Goal: Task Accomplishment & Management: Manage account settings

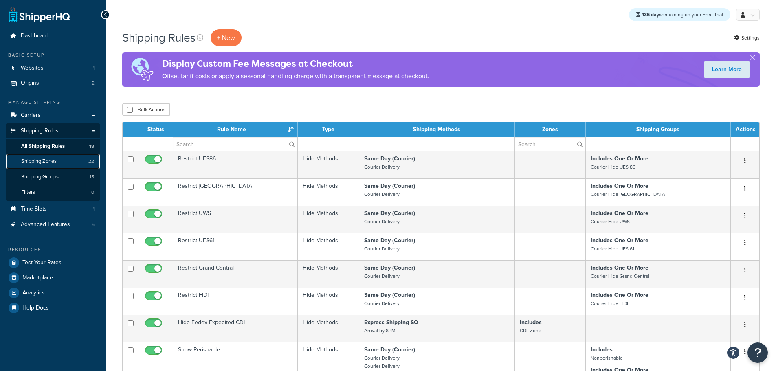
click at [53, 161] on span "Shipping Zones" at bounding box center [38, 161] width 35 height 7
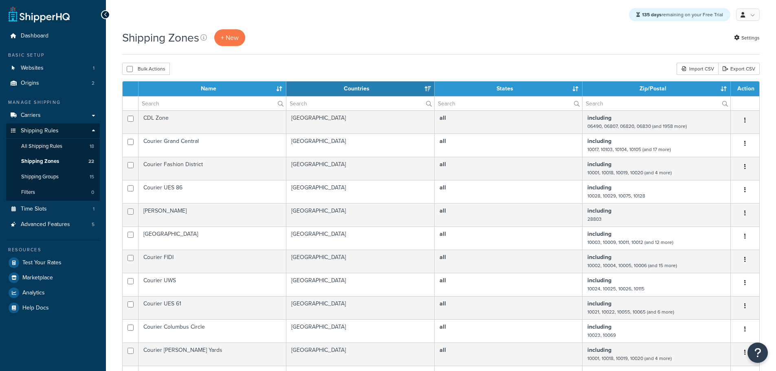
select select "15"
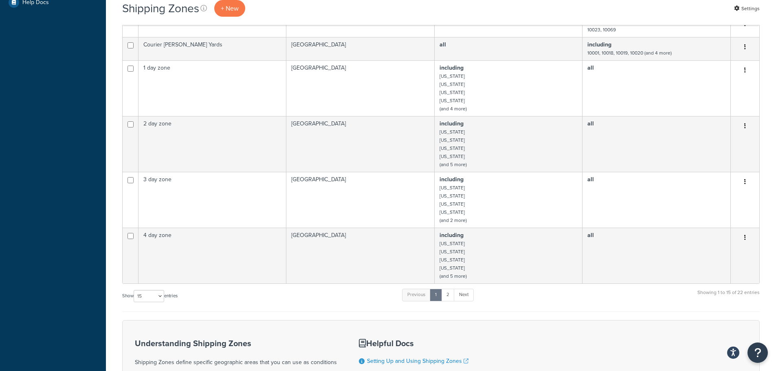
scroll to position [425, 0]
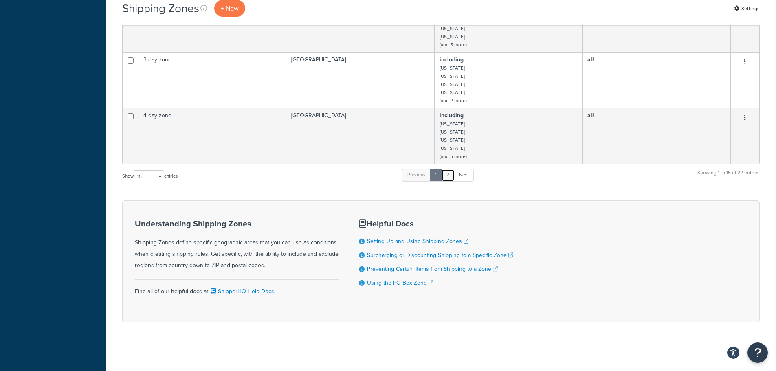
click at [449, 177] on link "2" at bounding box center [447, 175] width 13 height 12
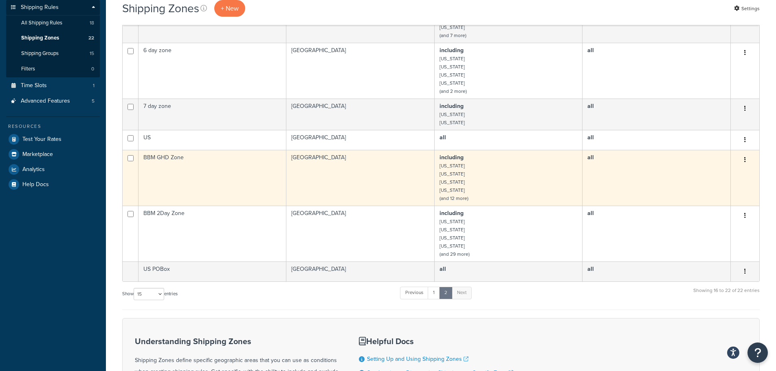
scroll to position [119, 0]
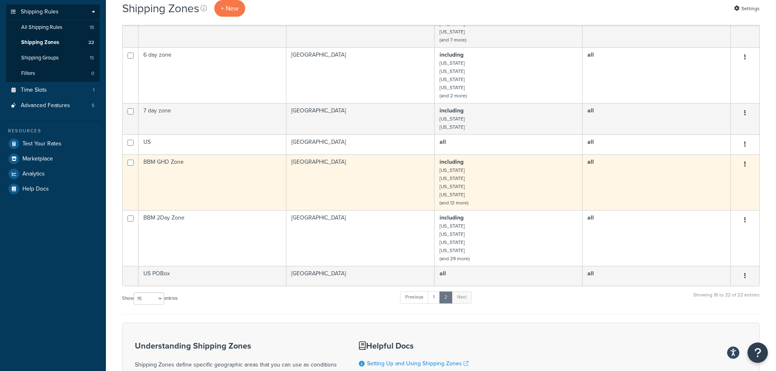
click at [227, 170] on td "BBM GHD Zone" at bounding box center [213, 182] width 148 height 56
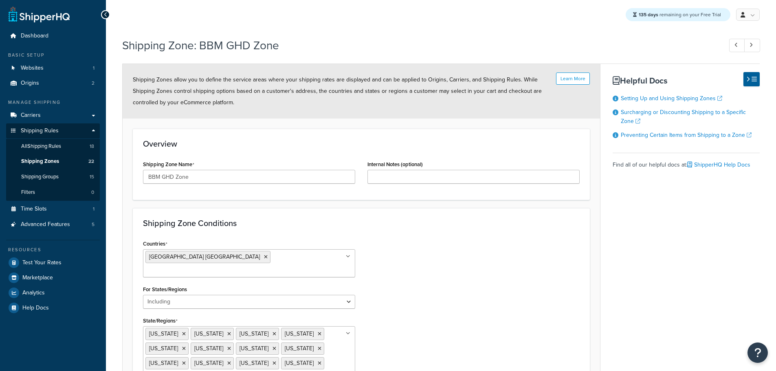
select select "including"
click at [42, 117] on link "Carriers" at bounding box center [53, 115] width 94 height 15
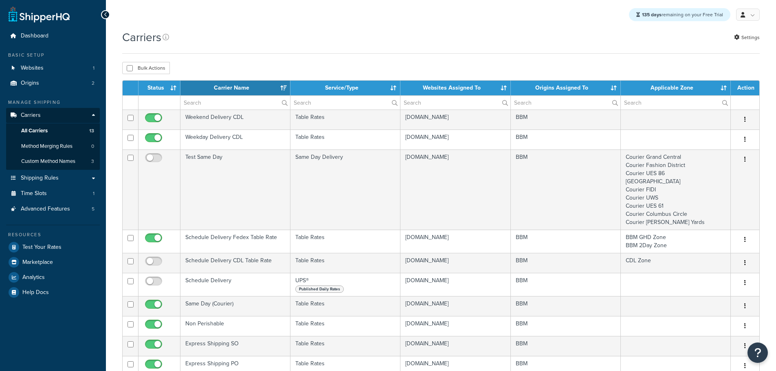
select select "15"
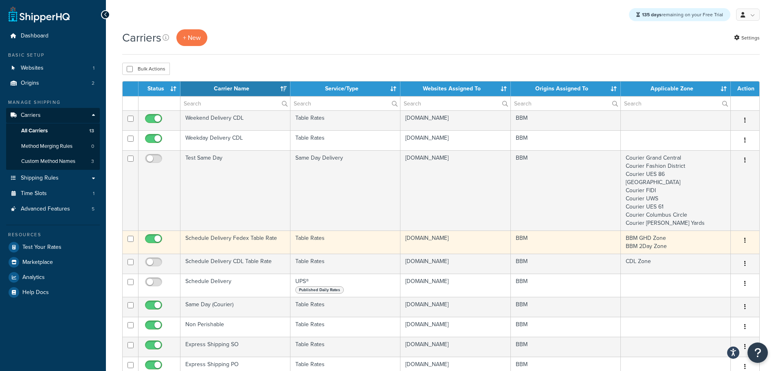
click at [222, 239] on td "Schedule Delivery Fedex Table Rate" at bounding box center [236, 242] width 110 height 23
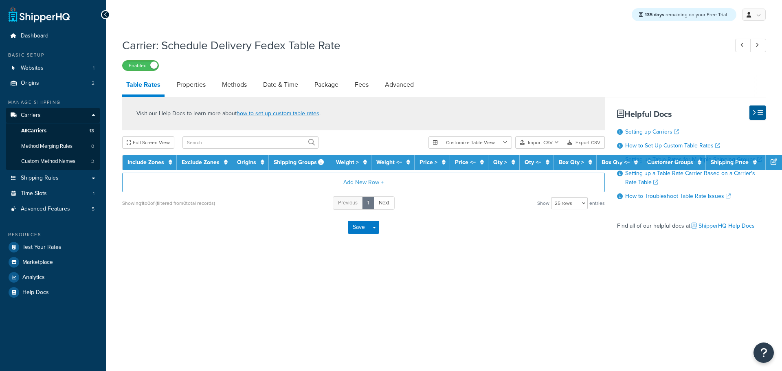
select select "25"
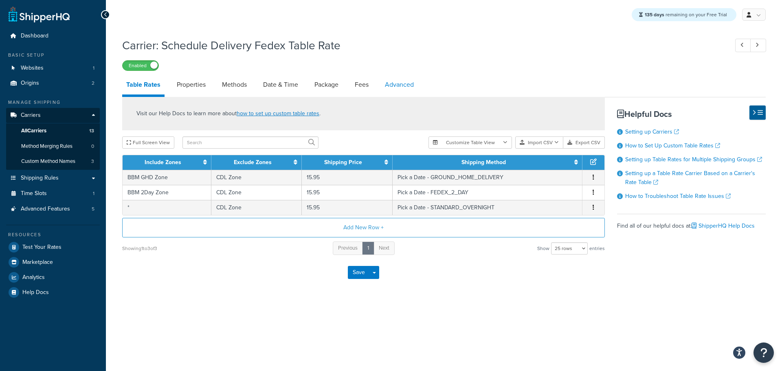
click at [401, 89] on link "Advanced" at bounding box center [399, 85] width 37 height 20
select select "false"
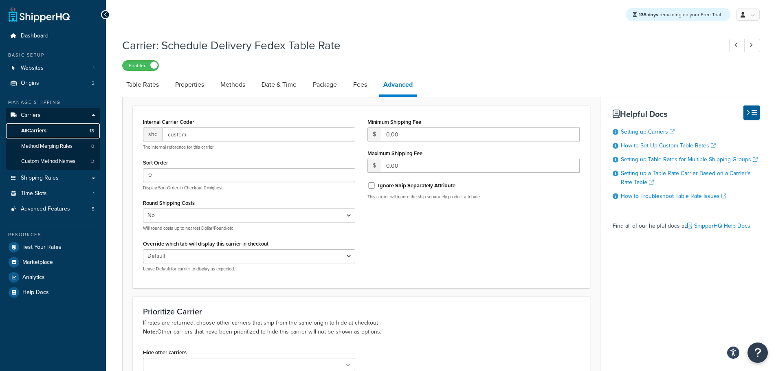
click at [43, 130] on span "All Carriers" at bounding box center [33, 131] width 25 height 7
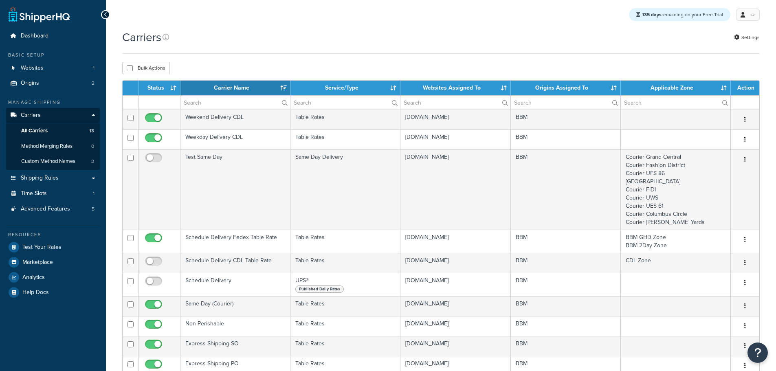
select select "15"
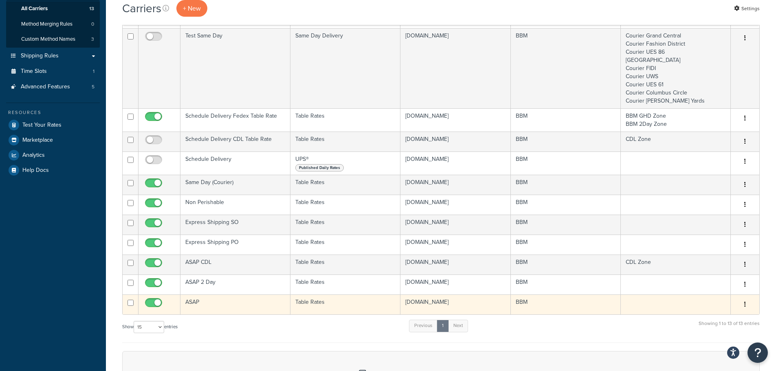
click at [207, 304] on td "ASAP" at bounding box center [236, 305] width 110 height 20
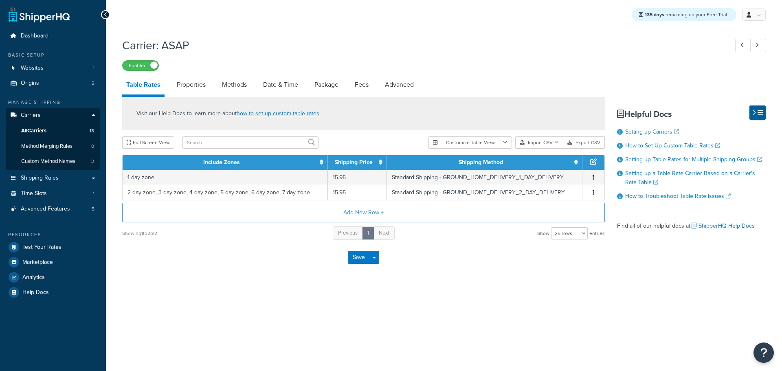
select select "25"
click at [236, 85] on link "Methods" at bounding box center [234, 85] width 33 height 20
select select "25"
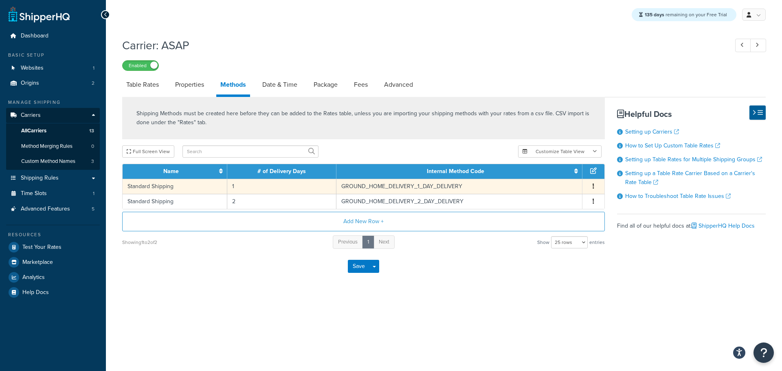
click at [594, 188] on icon "button" at bounding box center [594, 186] width 2 height 6
click at [553, 179] on div "Edit" at bounding box center [552, 179] width 58 height 17
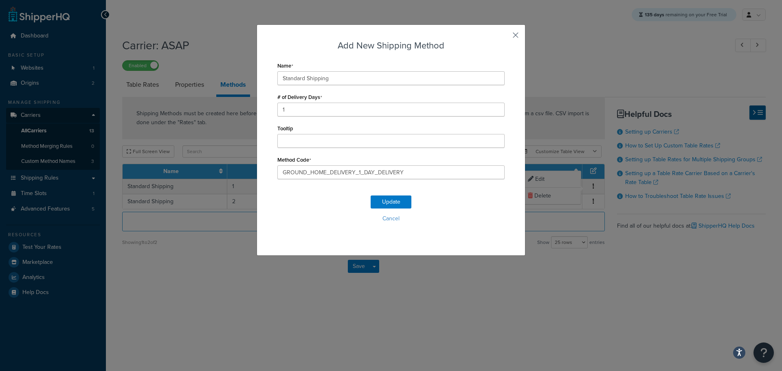
click at [505, 37] on button "button" at bounding box center [504, 38] width 2 height 2
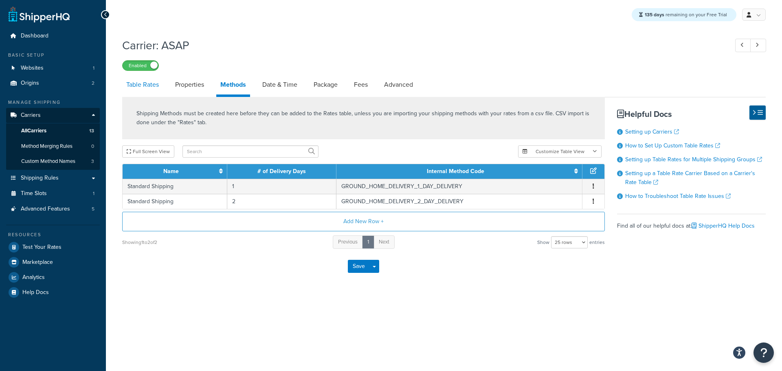
click at [155, 86] on link "Table Rates" at bounding box center [142, 85] width 41 height 20
select select "25"
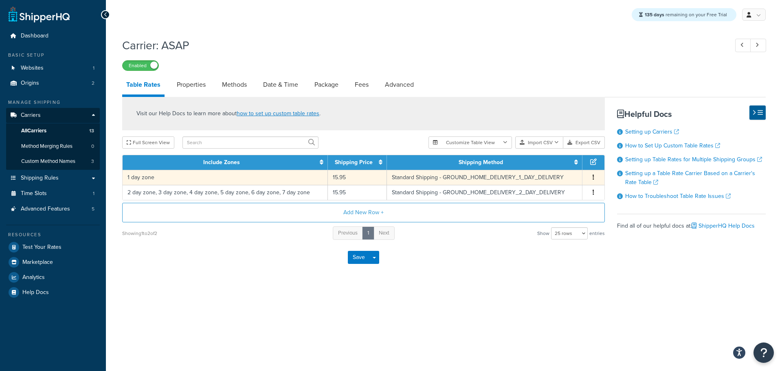
click at [595, 177] on button "button" at bounding box center [593, 177] width 7 height 9
click at [544, 193] on div "Delete" at bounding box center [552, 195] width 58 height 17
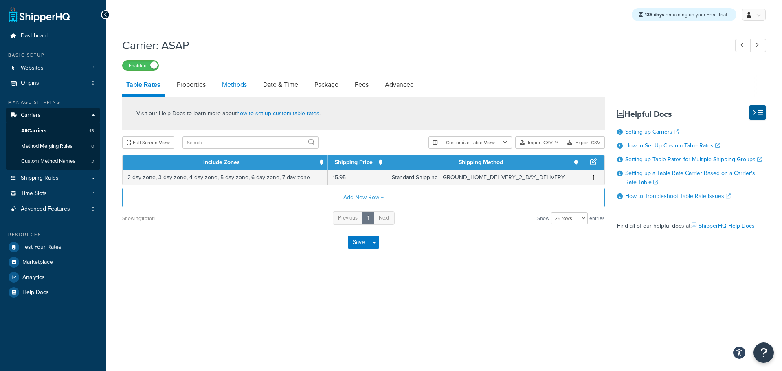
click at [237, 84] on link "Methods" at bounding box center [234, 85] width 33 height 20
select select "25"
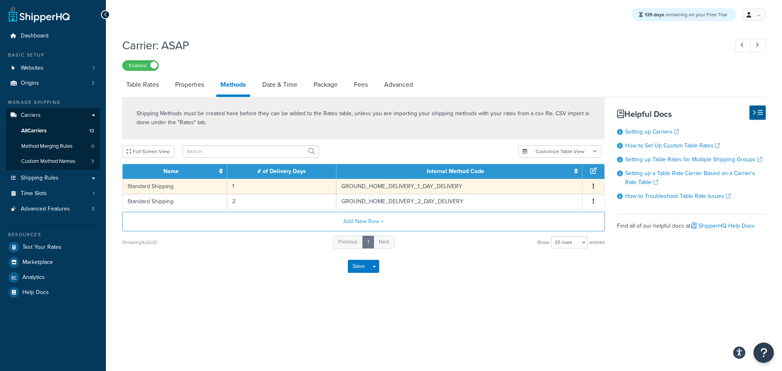
click at [590, 189] on button "button" at bounding box center [593, 186] width 7 height 9
click at [564, 194] on div "Delete" at bounding box center [552, 196] width 58 height 17
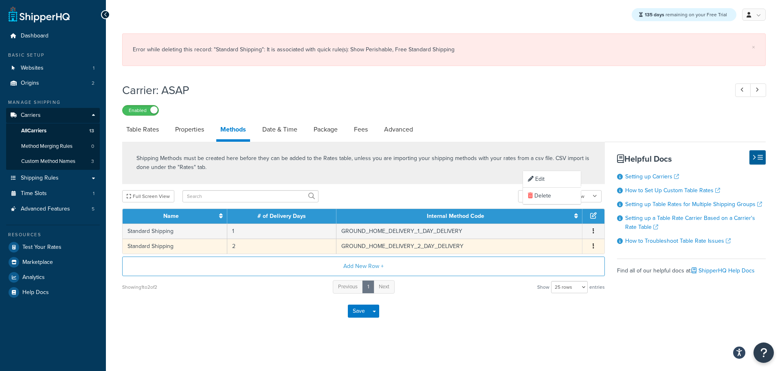
click at [595, 248] on button "button" at bounding box center [593, 246] width 7 height 9
click at [547, 240] on div "Edit" at bounding box center [552, 239] width 58 height 17
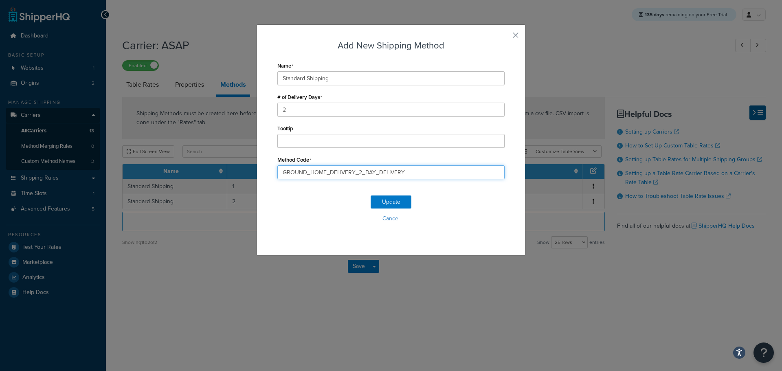
drag, startPoint x: 410, startPoint y: 170, endPoint x: 354, endPoint y: 172, distance: 56.7
click at [354, 172] on input "GROUND_HOME_DELIVERY_2_DAY_DELIVERY" at bounding box center [391, 172] width 227 height 14
type input "GROUND_HOME_DELIVERY"
click at [376, 201] on button "Update" at bounding box center [391, 202] width 41 height 13
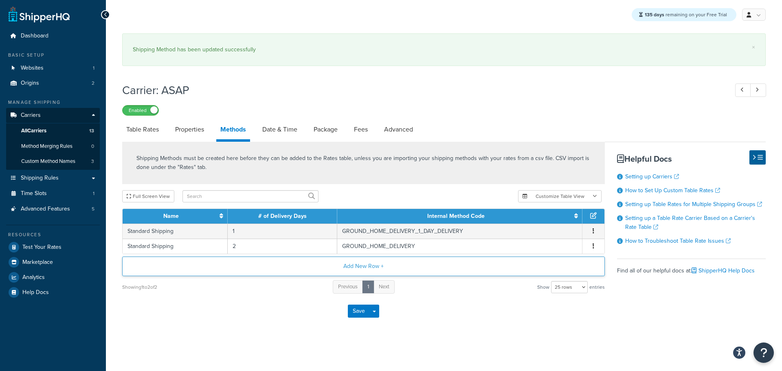
click at [357, 266] on button "Add New Row +" at bounding box center [363, 267] width 483 height 20
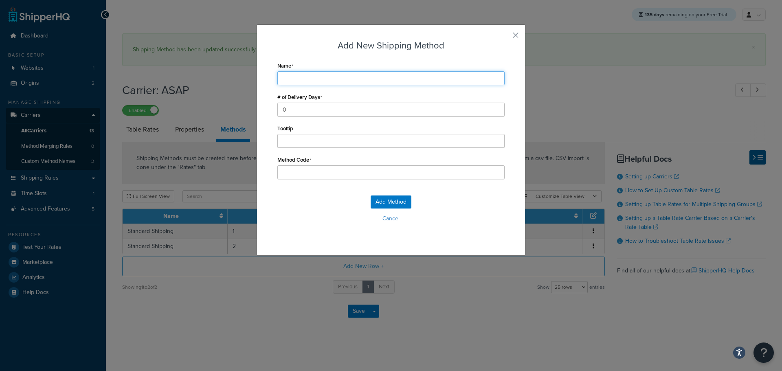
click at [297, 76] on input "Name" at bounding box center [391, 78] width 227 height 14
type input "S"
type input "St"
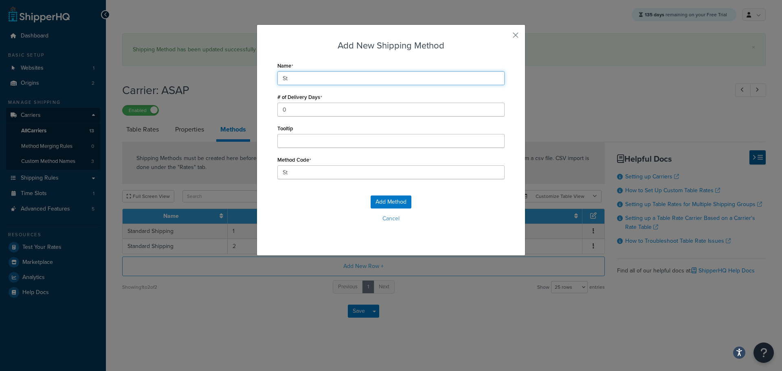
type input "Sta"
type input "Standard Shipping"
type input "Standard_Shipping"
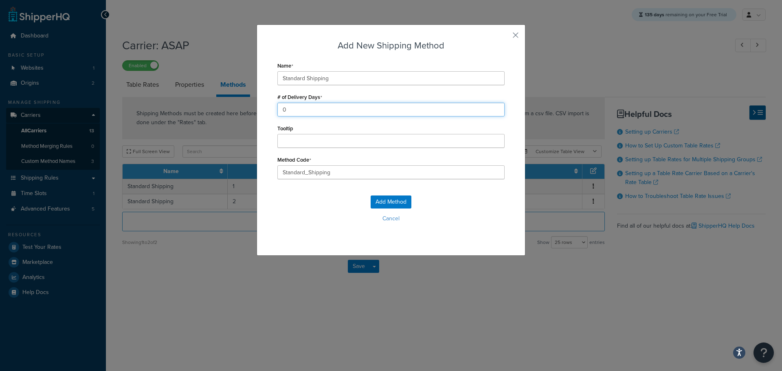
drag, startPoint x: 301, startPoint y: 112, endPoint x: 232, endPoint y: 113, distance: 69.3
click at [232, 113] on div "Add New Shipping Method Name Standard Shipping # of Delivery Days 0 Tooltip Met…" at bounding box center [391, 185] width 782 height 371
type input "2"
drag, startPoint x: 348, startPoint y: 171, endPoint x: 237, endPoint y: 172, distance: 110.8
click at [237, 172] on div "Add New Shipping Method Name Standard Shipping # of Delivery Days 2 Tooltip Met…" at bounding box center [391, 185] width 782 height 371
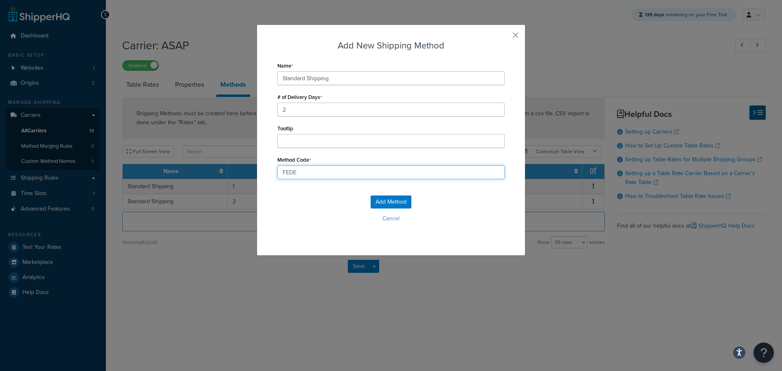
type input "FEDEX_2_DAY"
click at [387, 199] on button "Add Method" at bounding box center [391, 202] width 41 height 13
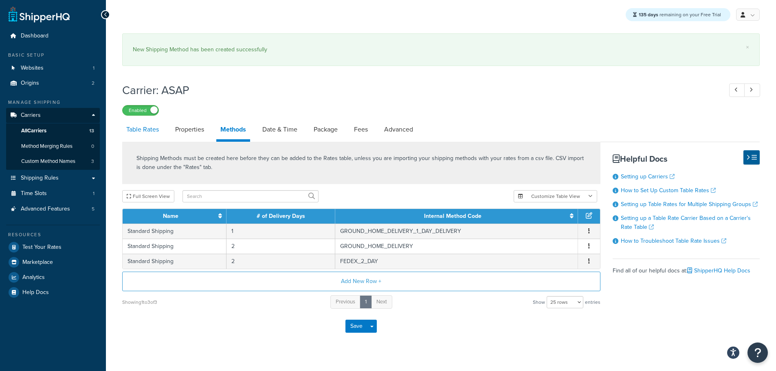
click at [148, 131] on link "Table Rates" at bounding box center [142, 130] width 41 height 20
select select "25"
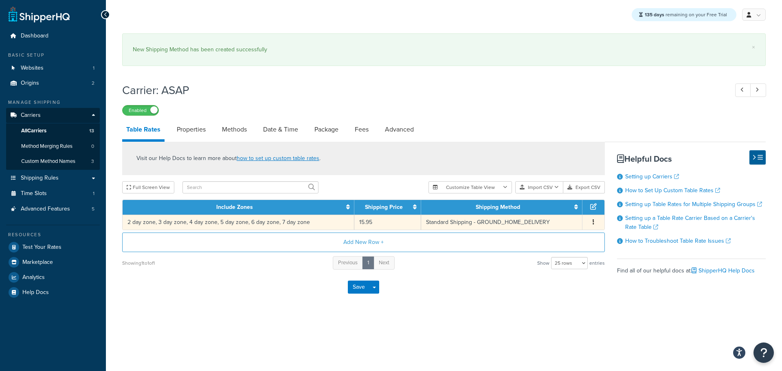
click at [483, 224] on td "Standard Shipping - GROUND_HOME_DELIVERY" at bounding box center [501, 222] width 161 height 15
select select "181377"
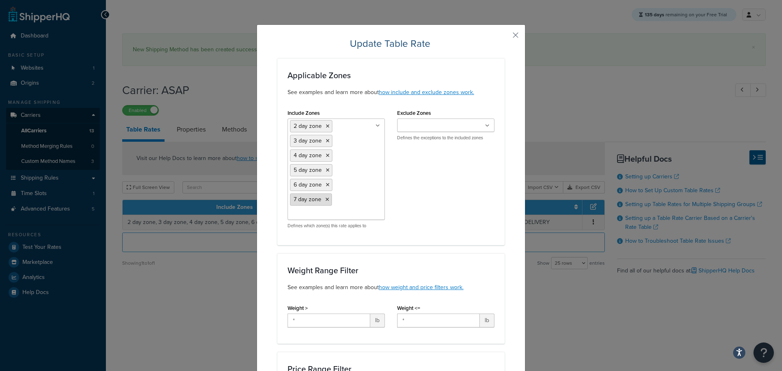
click at [326, 199] on icon at bounding box center [328, 199] width 4 height 5
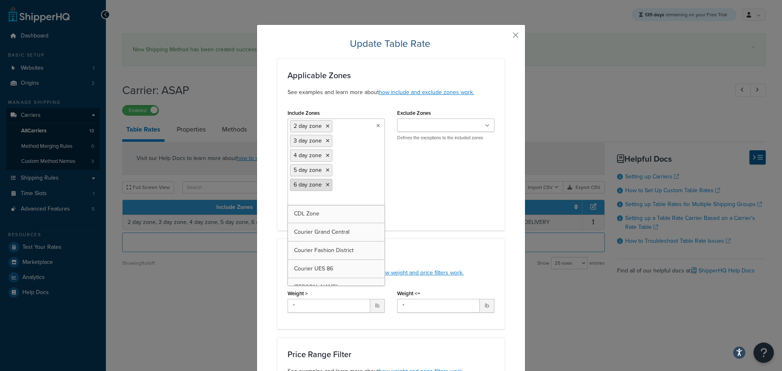
click at [326, 187] on icon at bounding box center [328, 185] width 4 height 5
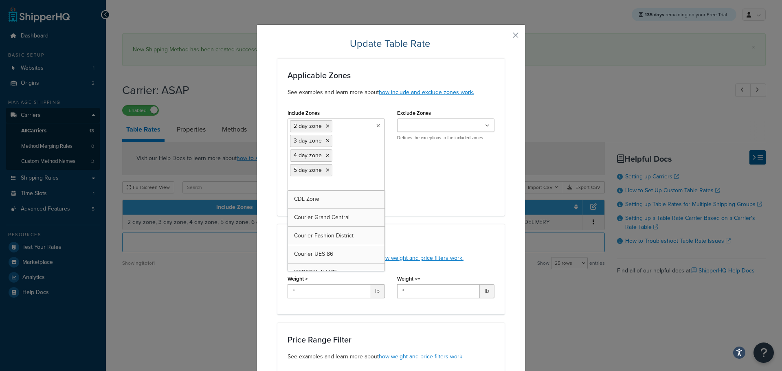
drag, startPoint x: 324, startPoint y: 172, endPoint x: 324, endPoint y: 162, distance: 9.4
click at [326, 170] on icon at bounding box center [328, 170] width 4 height 5
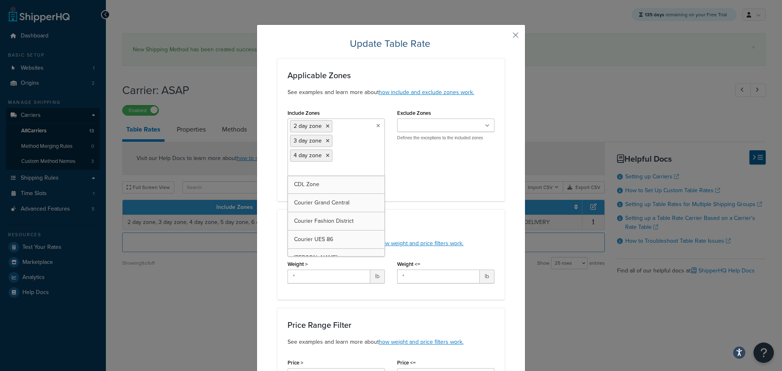
drag, startPoint x: 323, startPoint y: 157, endPoint x: 322, endPoint y: 151, distance: 6.6
click at [326, 155] on icon at bounding box center [328, 155] width 4 height 5
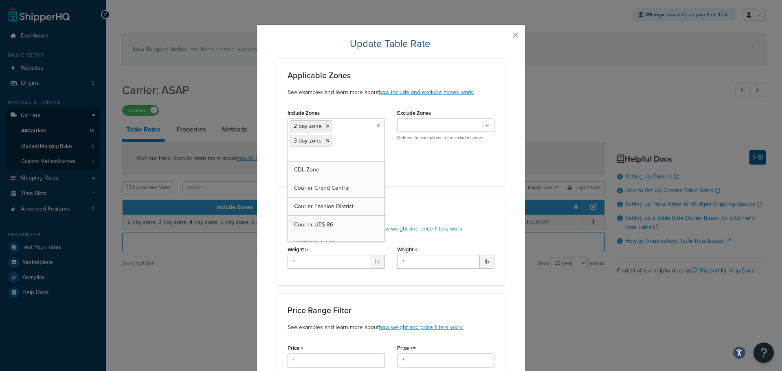
click at [326, 141] on icon at bounding box center [328, 141] width 4 height 5
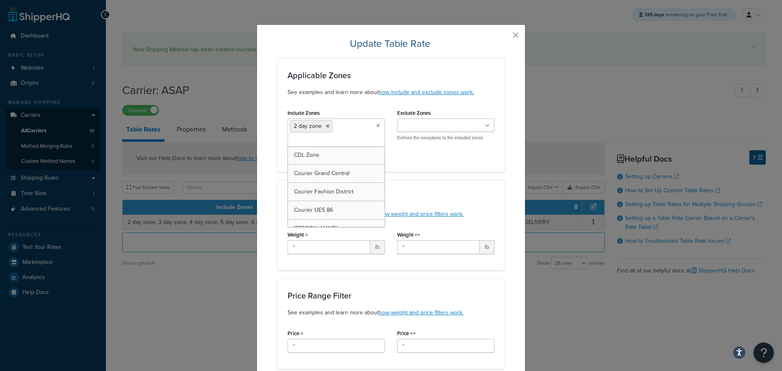
click at [326, 126] on icon at bounding box center [328, 126] width 4 height 5
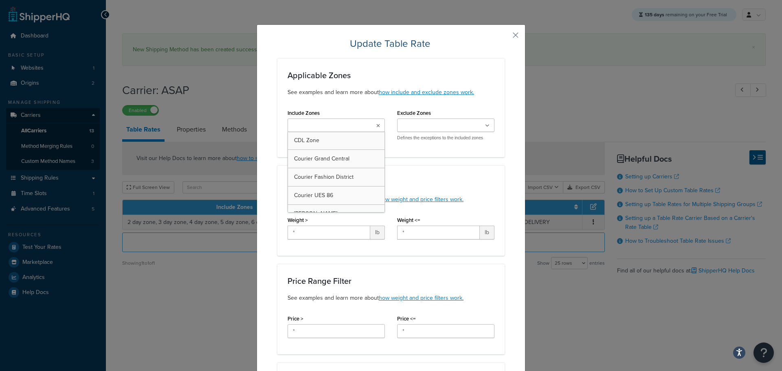
click at [325, 126] on input "Include Zones" at bounding box center [326, 125] width 72 height 9
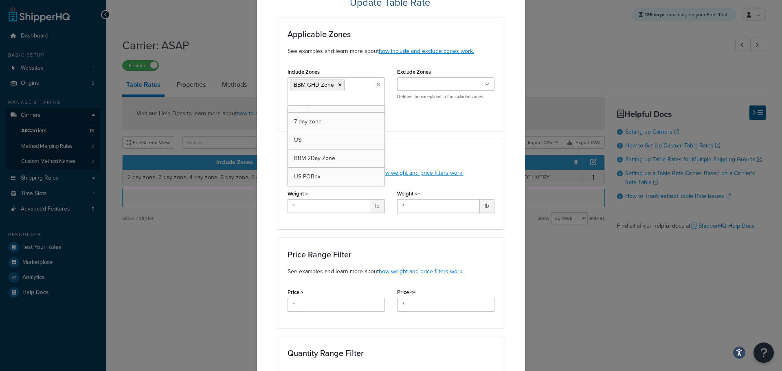
scroll to position [41, 0]
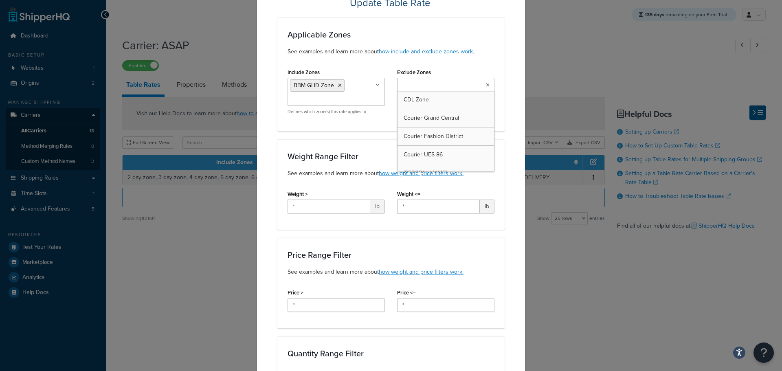
click at [481, 85] on ul at bounding box center [445, 84] width 97 height 13
click at [504, 164] on div "Update Table Rate Applicable Zones See examples and learn more about how includ…" at bounding box center [391, 363] width 269 height 758
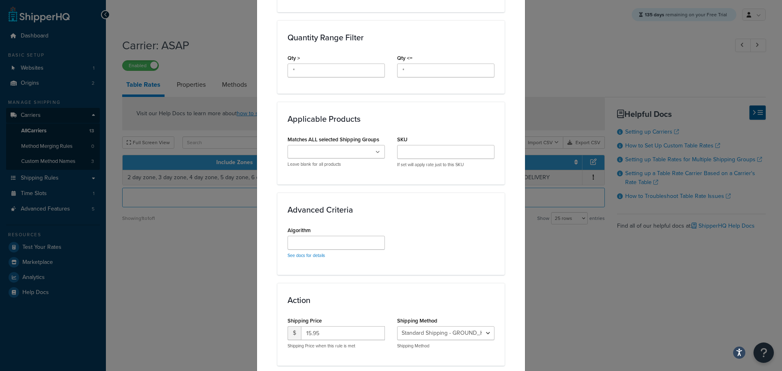
scroll to position [412, 0]
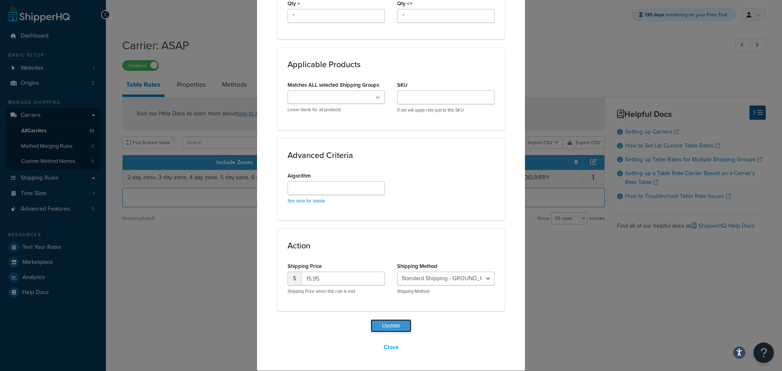
click at [390, 328] on button "Update" at bounding box center [391, 325] width 41 height 13
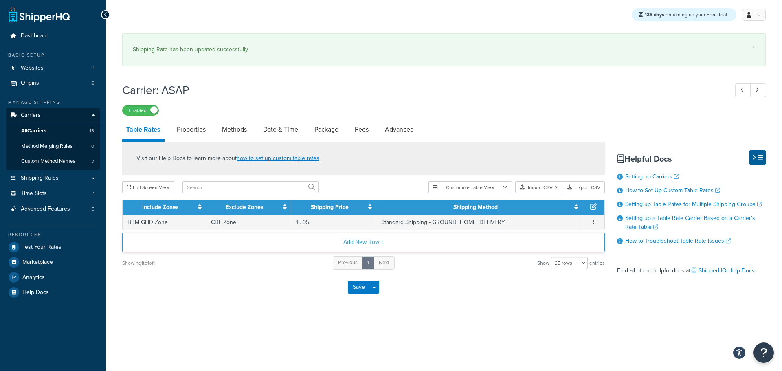
click at [367, 245] on button "Add New Row +" at bounding box center [363, 243] width 483 height 20
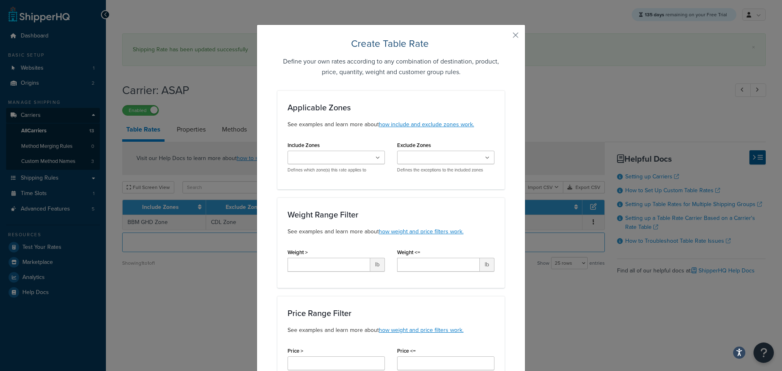
click at [364, 160] on ul at bounding box center [336, 157] width 97 height 13
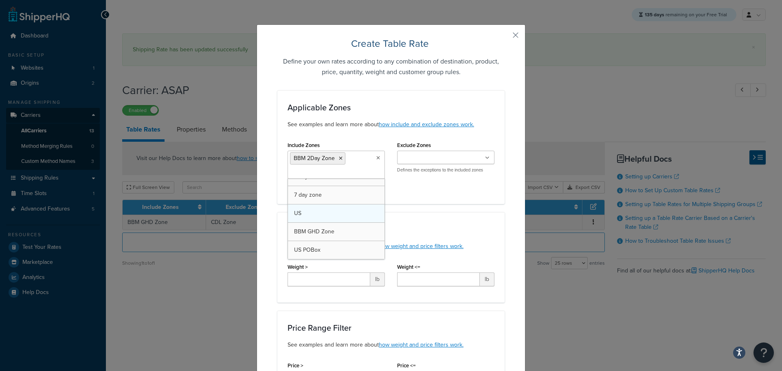
scroll to position [304, 0]
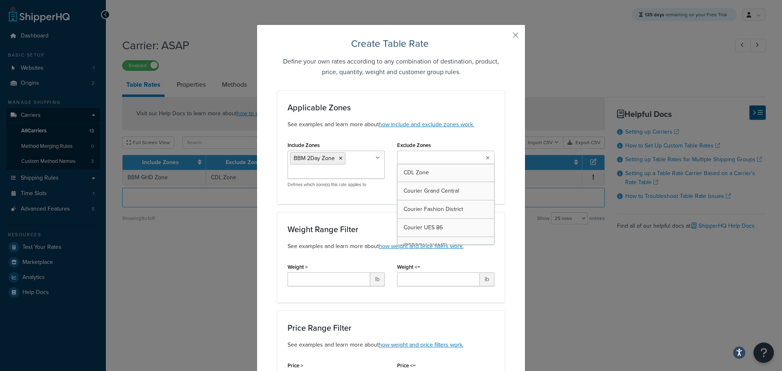
click at [460, 154] on input "Exclude Zones" at bounding box center [436, 158] width 72 height 9
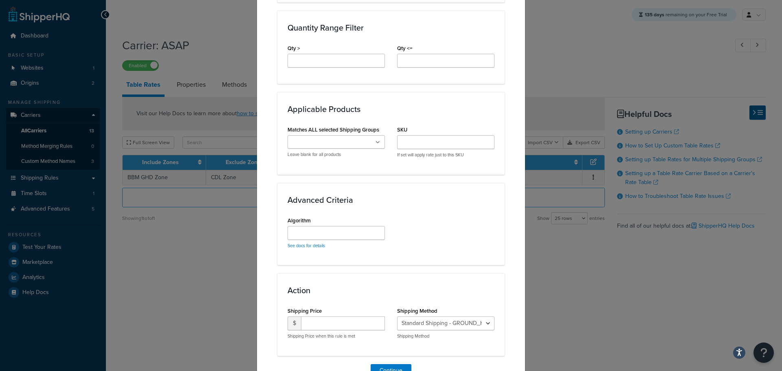
scroll to position [444, 0]
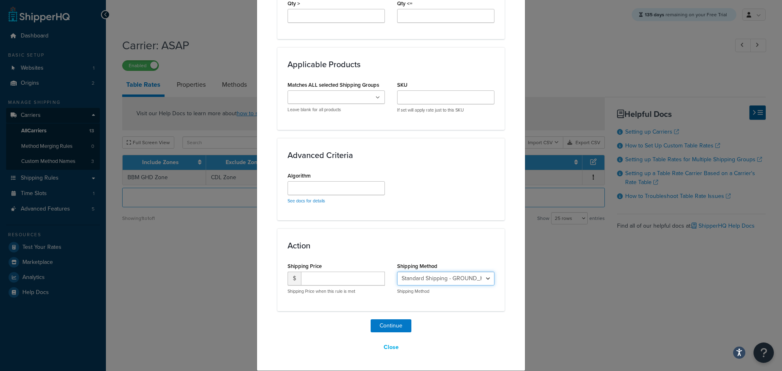
click at [461, 280] on select "Standard Shipping - GROUND_HOME_DELIVERY_1_DAY_DELIVERY Standard Shipping - GRO…" at bounding box center [445, 279] width 97 height 14
select select "181721"
click at [397, 272] on select "Standard Shipping - GROUND_HOME_DELIVERY_1_DAY_DELIVERY Standard Shipping - GRO…" at bounding box center [445, 279] width 97 height 14
click at [394, 326] on button "Continue" at bounding box center [391, 325] width 41 height 13
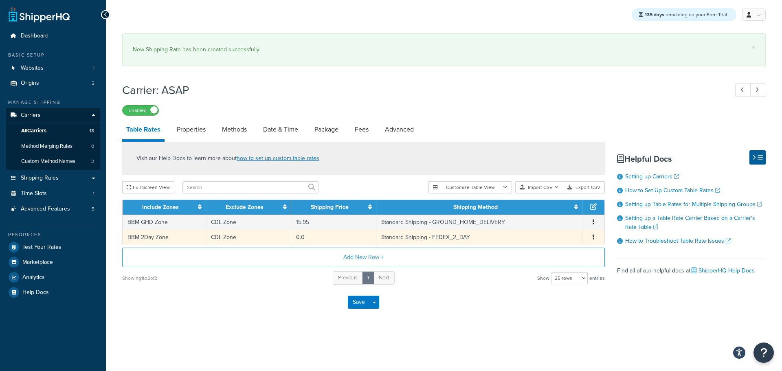
click at [331, 239] on td "0.0" at bounding box center [333, 237] width 85 height 15
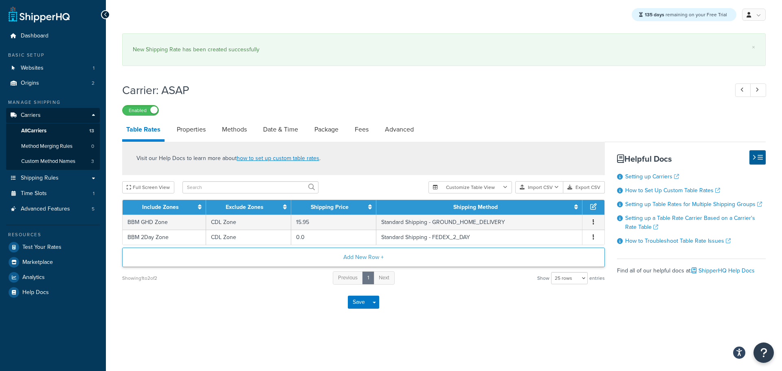
select select "181721"
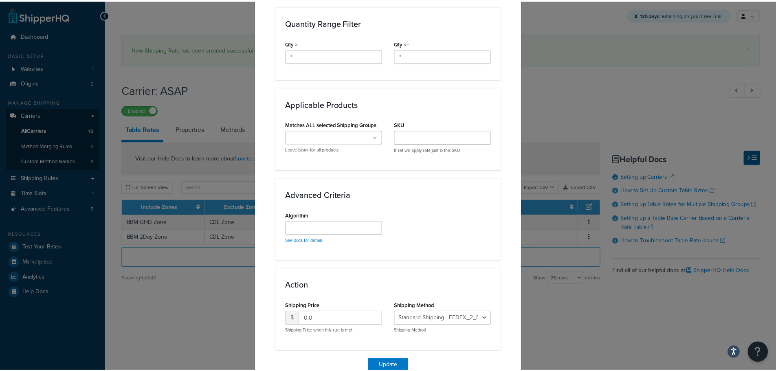
scroll to position [412, 0]
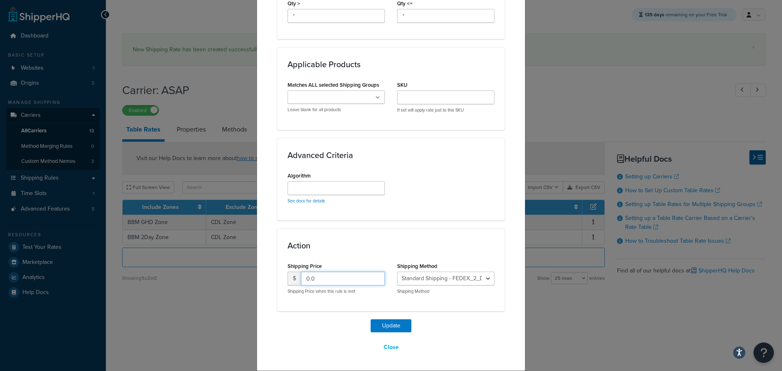
drag, startPoint x: 312, startPoint y: 276, endPoint x: 262, endPoint y: 272, distance: 50.3
type input "5"
type input "15.95"
click at [378, 324] on button "Update" at bounding box center [391, 325] width 41 height 13
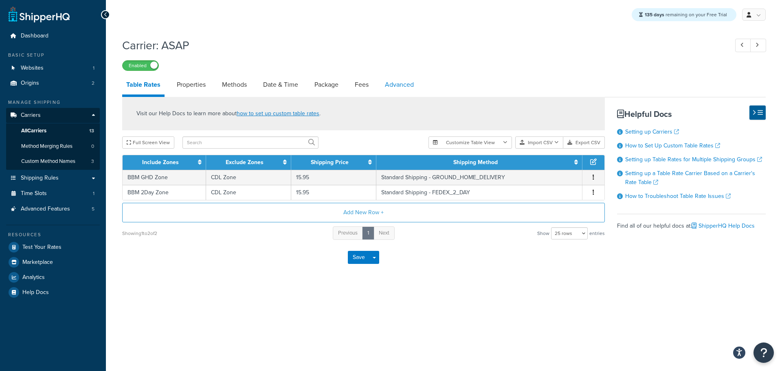
click at [401, 86] on link "Advanced" at bounding box center [399, 85] width 37 height 20
select select "false"
select select "residential"
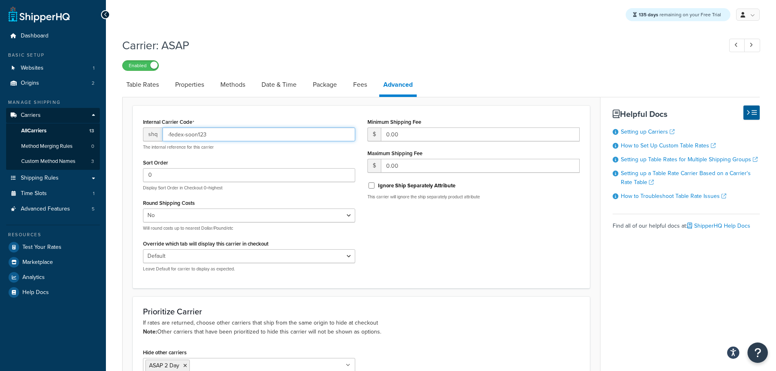
drag, startPoint x: 197, startPoint y: 136, endPoint x: 287, endPoint y: 148, distance: 90.8
click at [287, 149] on div "shq -fedex-soon123 The internal reference for this carrier" at bounding box center [249, 139] width 212 height 23
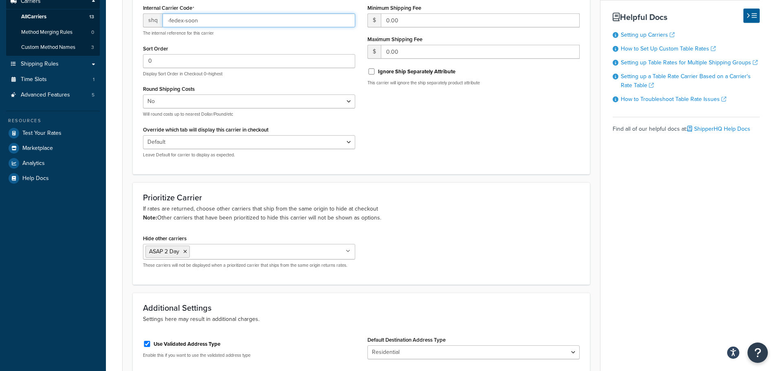
scroll to position [163, 0]
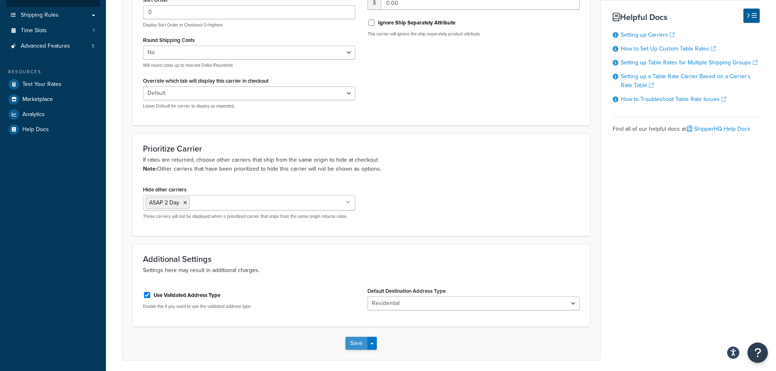
type input "-fedex-soon"
click at [350, 338] on button "Save" at bounding box center [357, 343] width 22 height 13
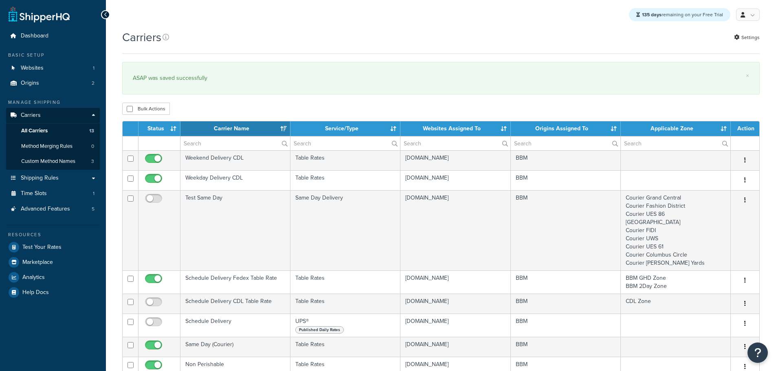
select select "15"
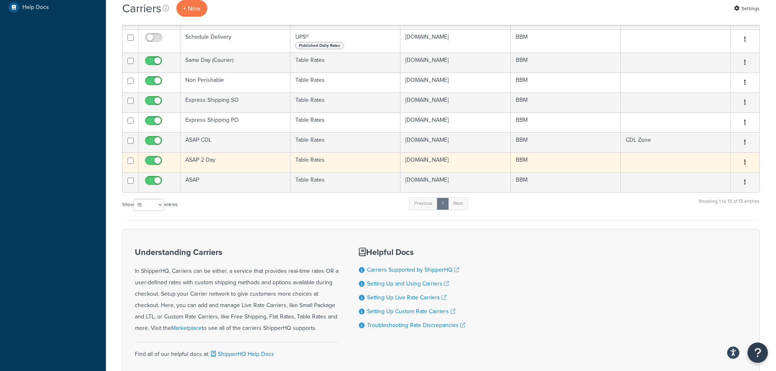
click at [203, 163] on td "ASAP 2 Day" at bounding box center [236, 162] width 110 height 20
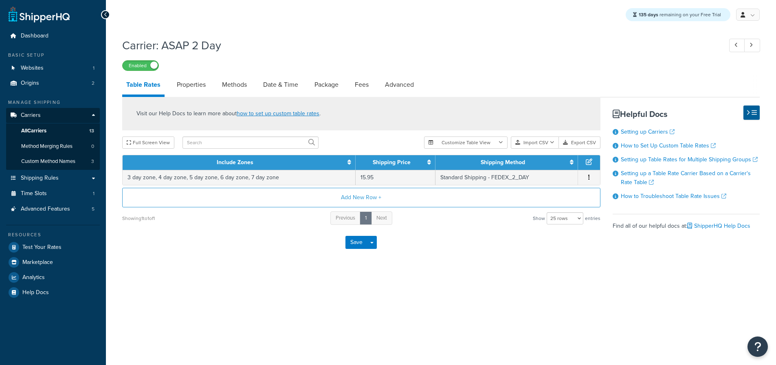
select select "25"
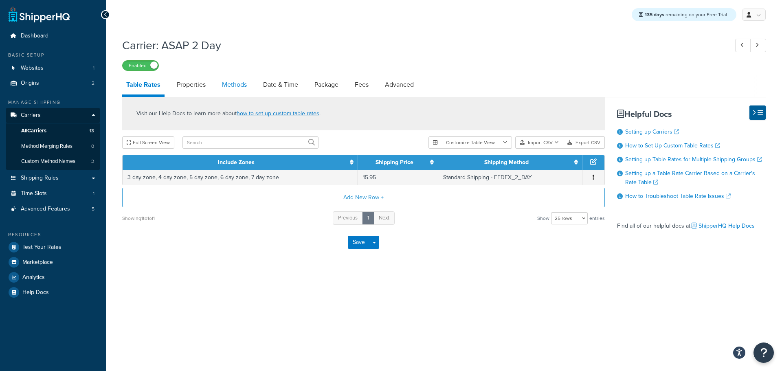
click at [243, 87] on link "Methods" at bounding box center [234, 85] width 33 height 20
select select "25"
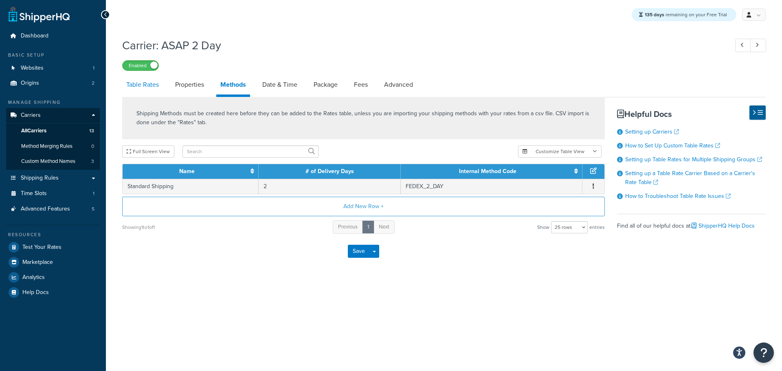
click at [157, 85] on link "Table Rates" at bounding box center [142, 85] width 41 height 20
select select "25"
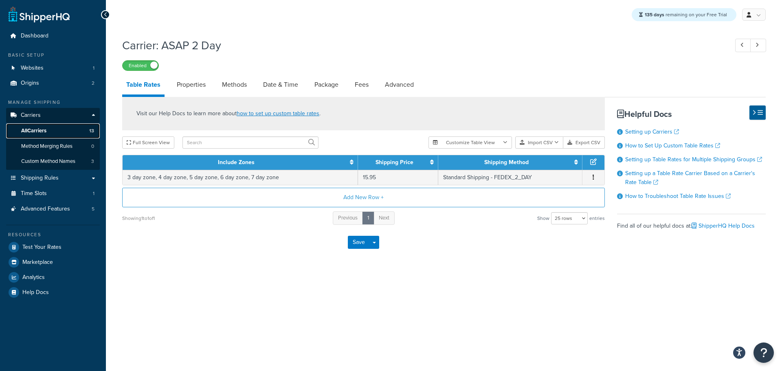
click at [49, 128] on link "All Carriers 13" at bounding box center [53, 130] width 94 height 15
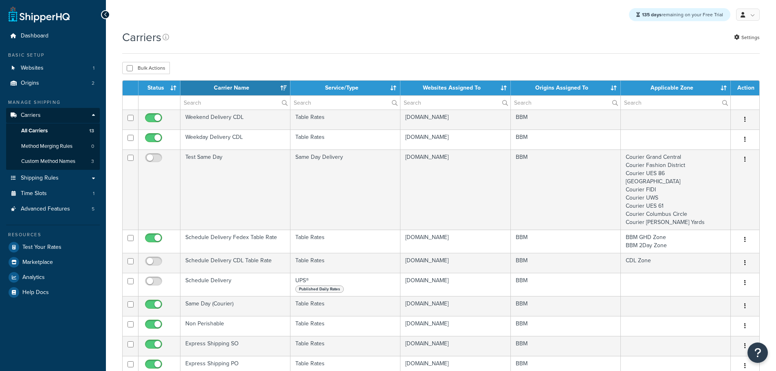
select select "15"
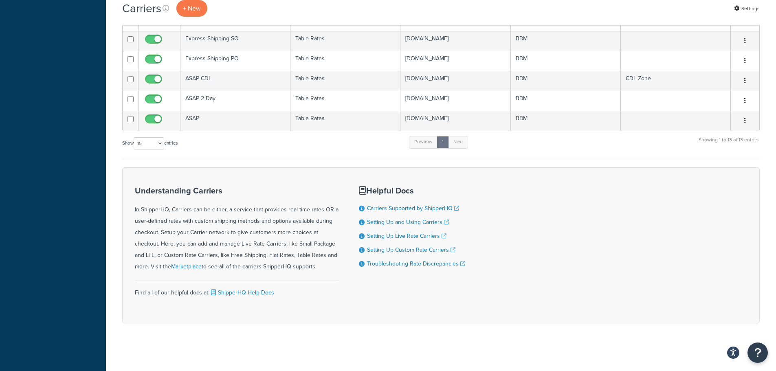
scroll to position [308, 0]
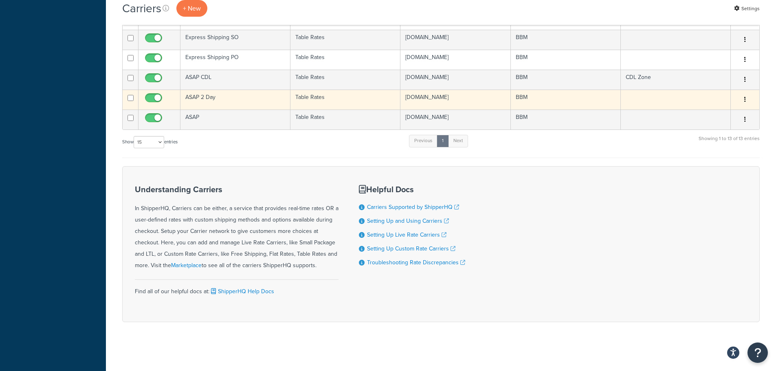
click at [156, 98] on input "checkbox" at bounding box center [154, 100] width 22 height 10
checkbox input "false"
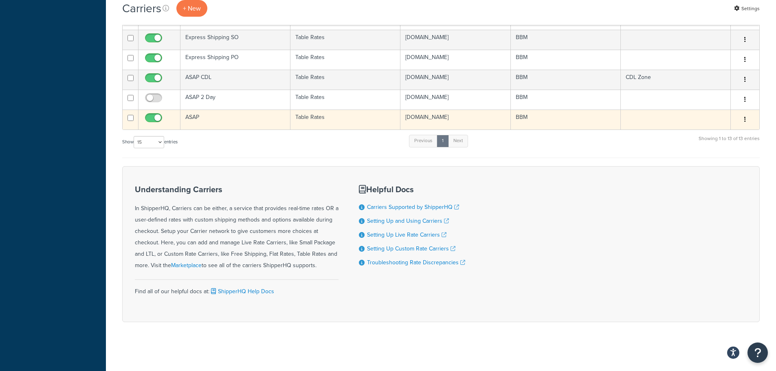
click at [215, 117] on td "ASAP" at bounding box center [236, 120] width 110 height 20
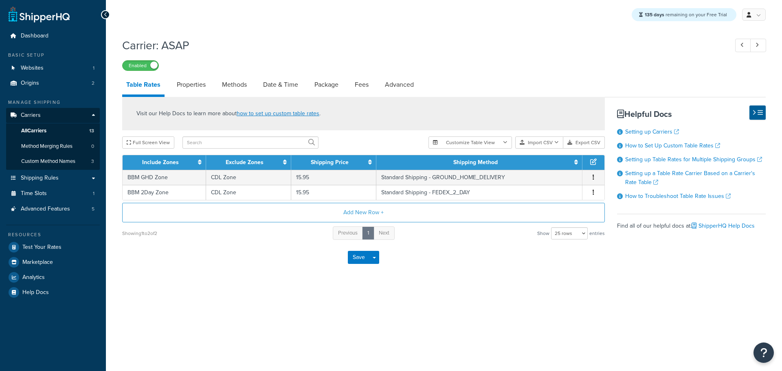
select select "25"
click at [407, 87] on link "Advanced" at bounding box center [399, 85] width 37 height 20
select select "false"
select select "residential"
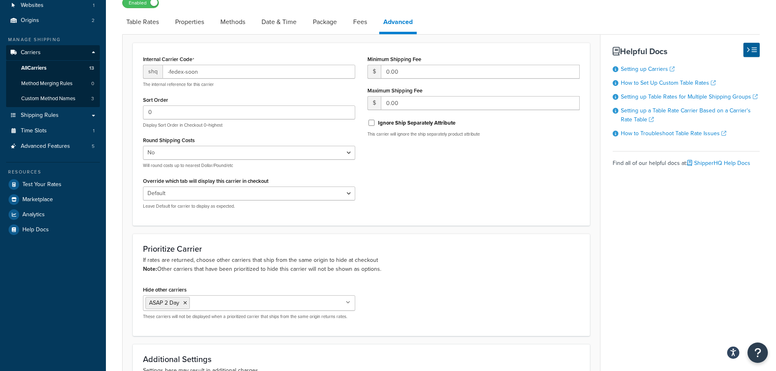
scroll to position [122, 0]
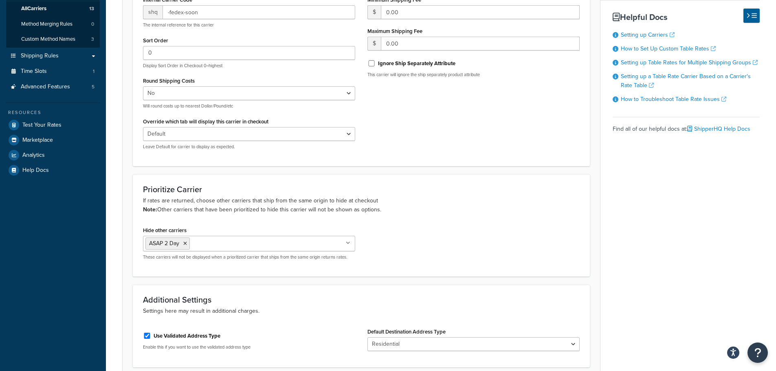
click at [185, 244] on icon at bounding box center [185, 243] width 4 height 5
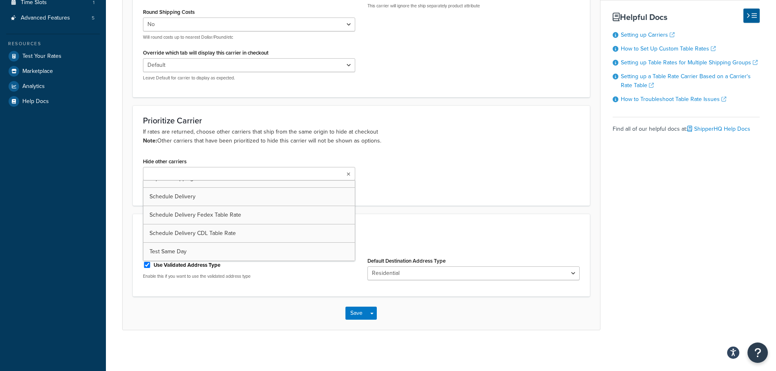
scroll to position [192, 0]
click at [357, 315] on button "Save" at bounding box center [357, 313] width 22 height 13
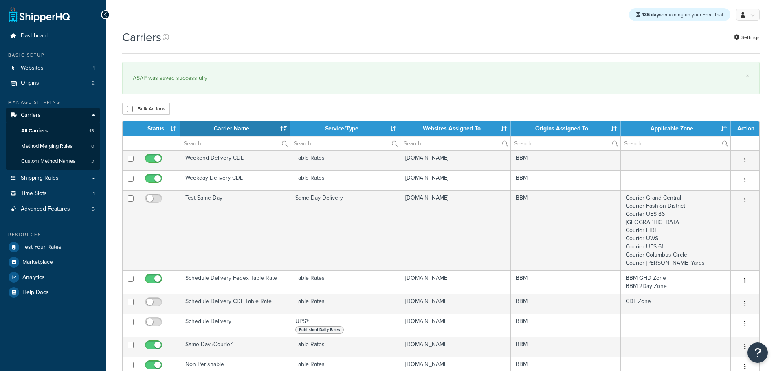
select select "15"
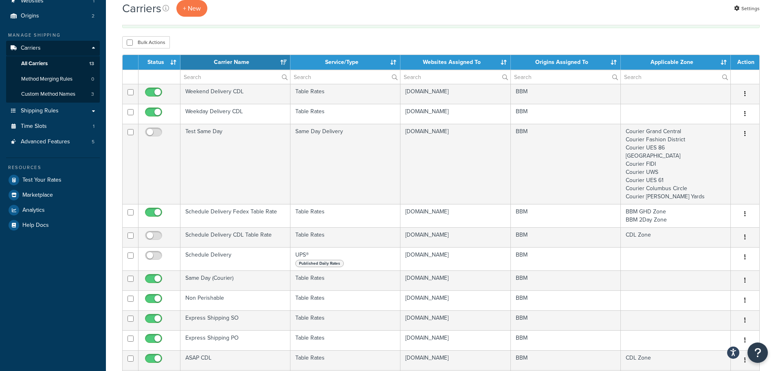
scroll to position [285, 0]
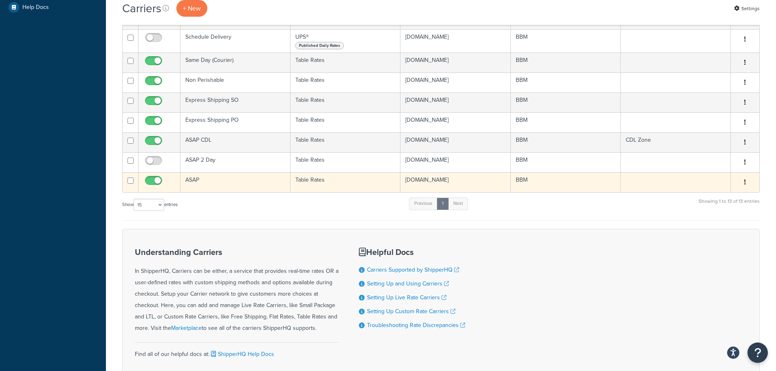
click at [197, 183] on td "ASAP" at bounding box center [236, 182] width 110 height 20
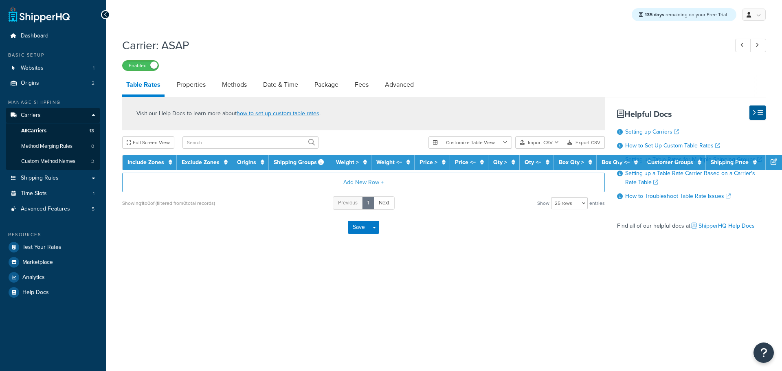
select select "25"
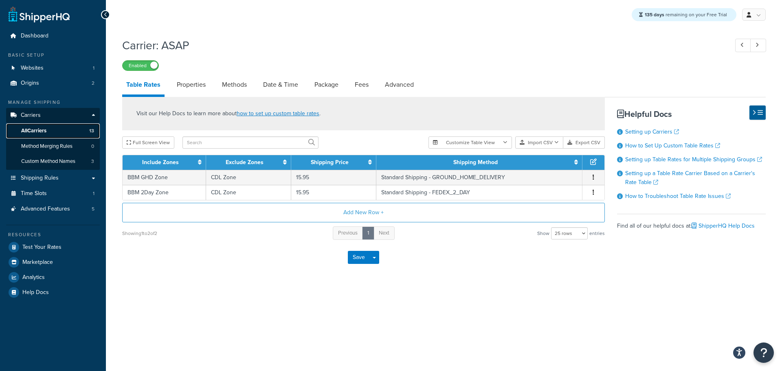
click at [43, 128] on span "All Carriers" at bounding box center [33, 131] width 25 height 7
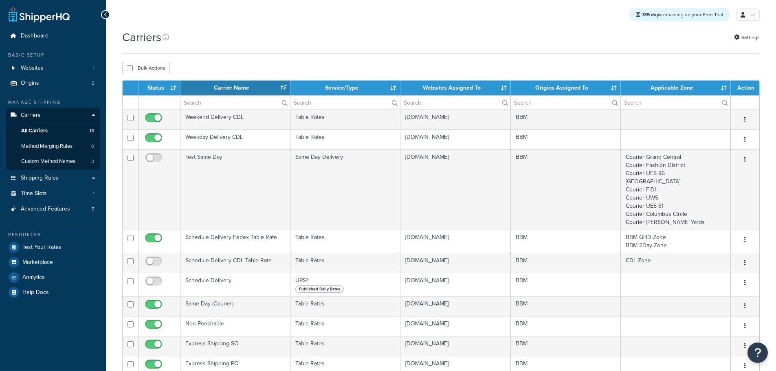
select select "15"
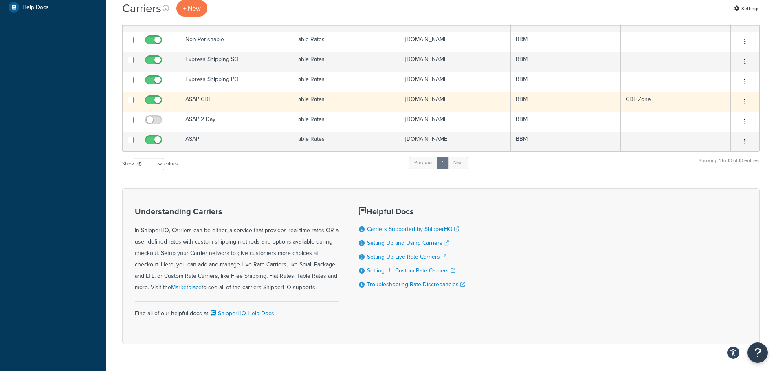
click at [207, 103] on td "ASAP CDL" at bounding box center [236, 102] width 110 height 20
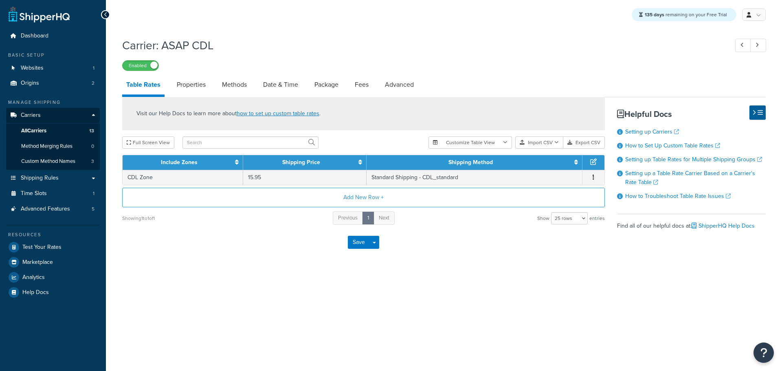
select select "25"
click at [292, 88] on link "Date & Time" at bounding box center [280, 85] width 43 height 20
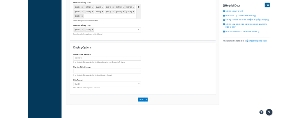
scroll to position [500, 0]
